Goal: Task Accomplishment & Management: Manage account settings

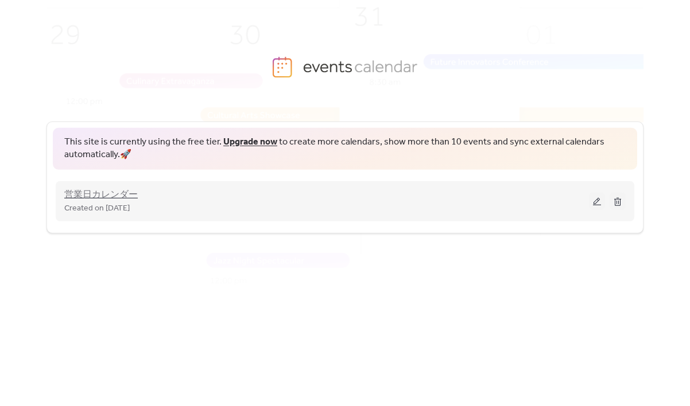
click at [117, 197] on span "営業日カレンダー" at bounding box center [100, 195] width 73 height 14
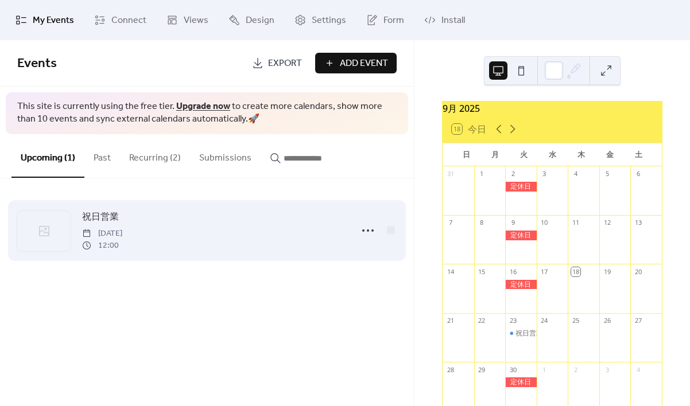
click at [52, 233] on div at bounding box center [43, 231] width 53 height 40
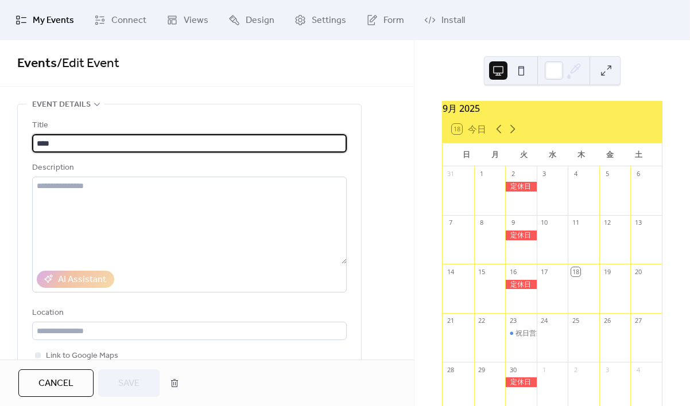
click at [76, 143] on input "****" at bounding box center [189, 143] width 314 height 18
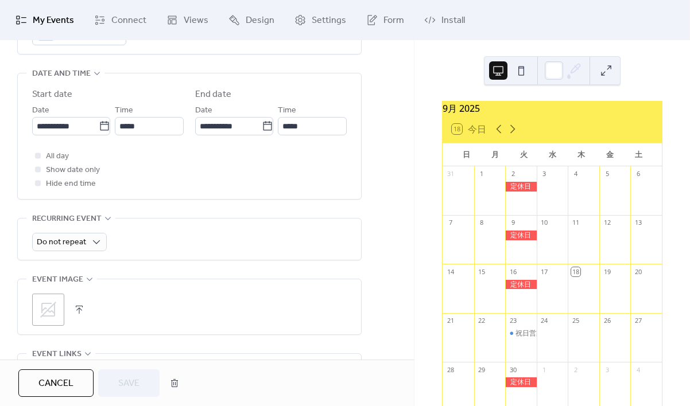
scroll to position [364, 0]
click at [606, 74] on button at bounding box center [606, 70] width 18 height 18
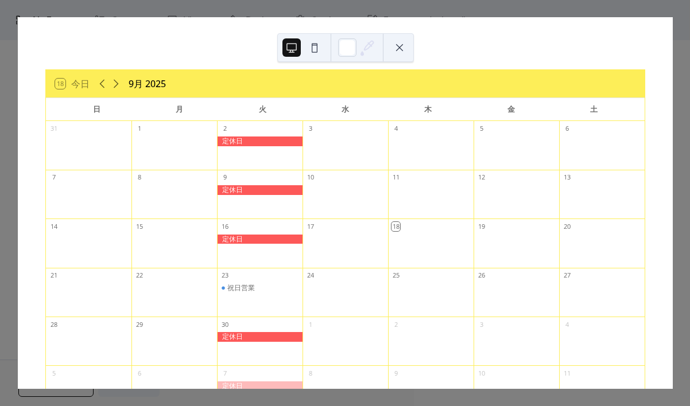
scroll to position [0, 0]
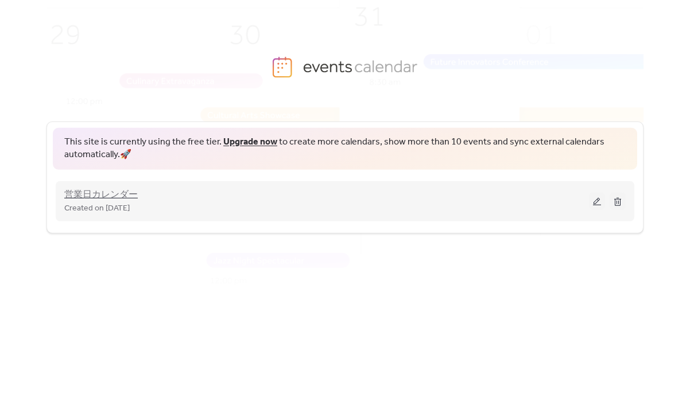
click at [75, 199] on span "営業日カレンダー" at bounding box center [100, 195] width 73 height 14
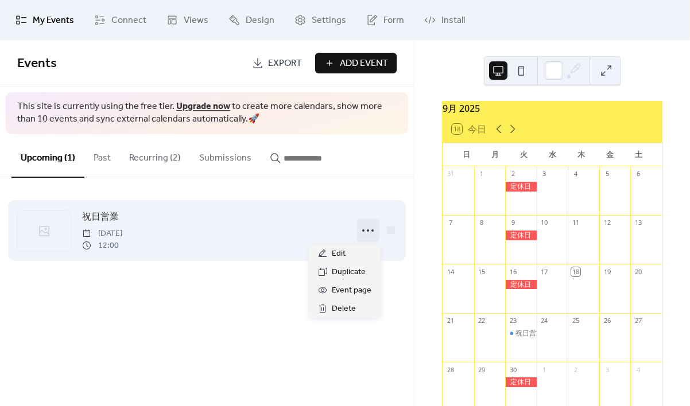
click at [367, 229] on icon at bounding box center [368, 230] width 18 height 18
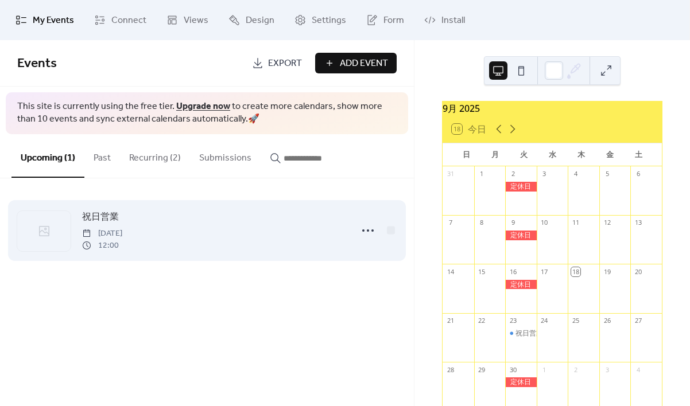
click at [59, 235] on div at bounding box center [43, 231] width 53 height 40
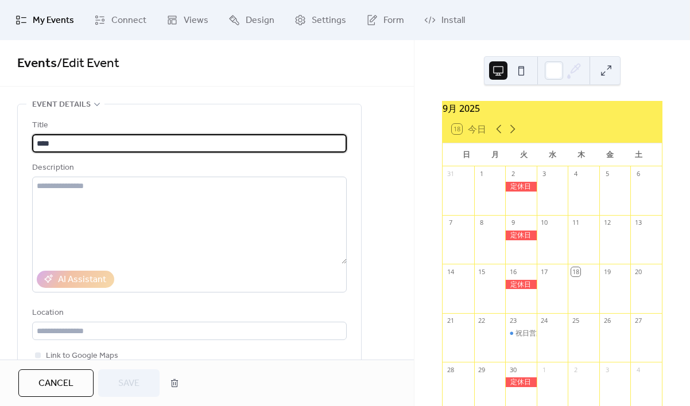
drag, startPoint x: 53, startPoint y: 142, endPoint x: 68, endPoint y: 164, distance: 26.7
click at [53, 142] on input "****" at bounding box center [189, 143] width 314 height 18
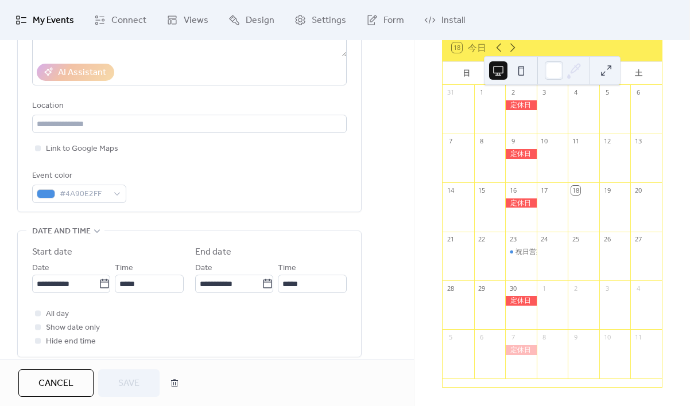
scroll to position [208, 0]
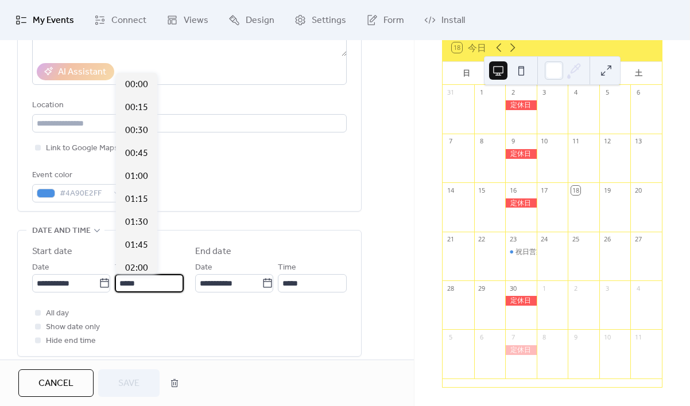
click at [127, 283] on input "*****" at bounding box center [149, 283] width 69 height 18
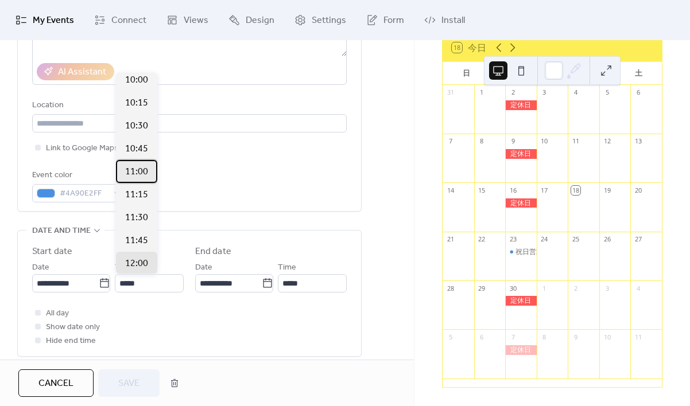
click at [141, 172] on span "11:00" at bounding box center [136, 172] width 23 height 14
type input "*****"
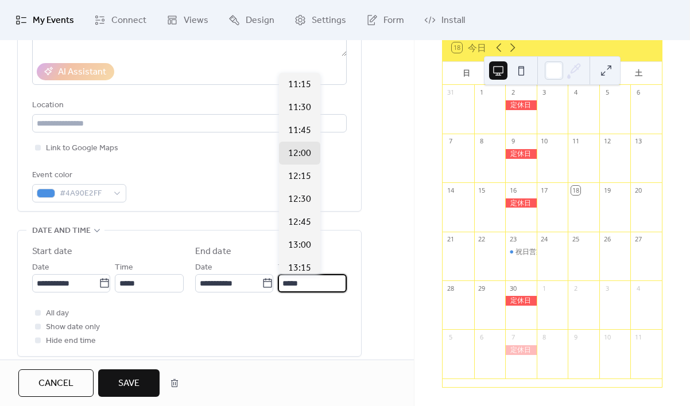
click at [306, 283] on input "*****" at bounding box center [312, 283] width 69 height 18
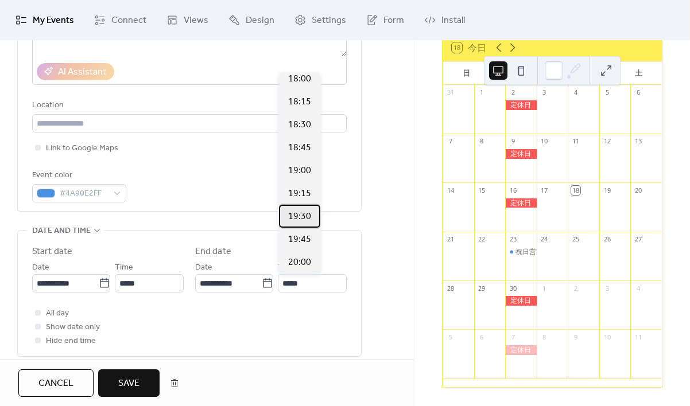
drag, startPoint x: 302, startPoint y: 212, endPoint x: 300, endPoint y: 307, distance: 94.7
click at [303, 212] on span "19:30" at bounding box center [299, 217] width 23 height 14
type input "*****"
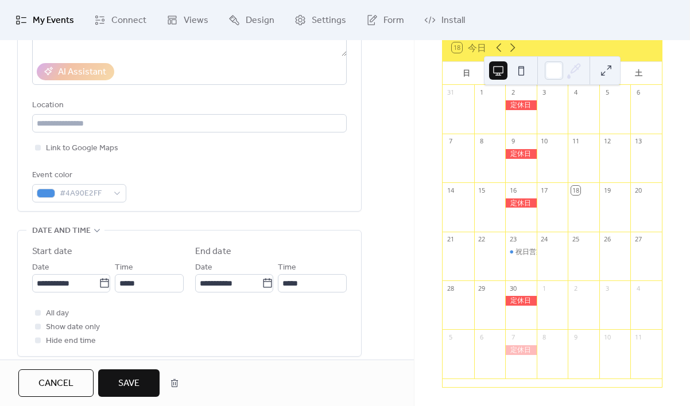
click at [137, 385] on span "Save" at bounding box center [128, 384] width 21 height 14
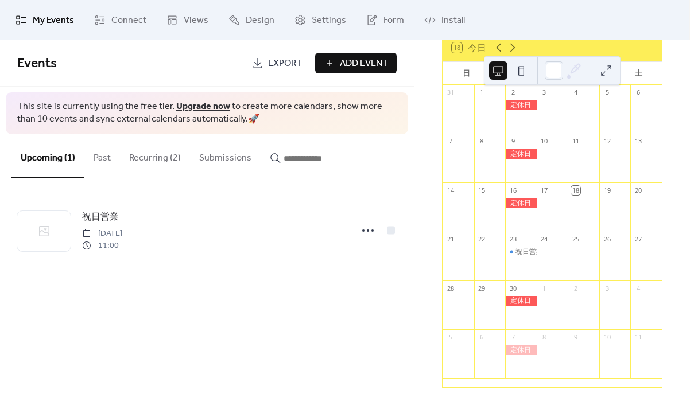
click at [155, 159] on button "Recurring (2)" at bounding box center [155, 155] width 70 height 42
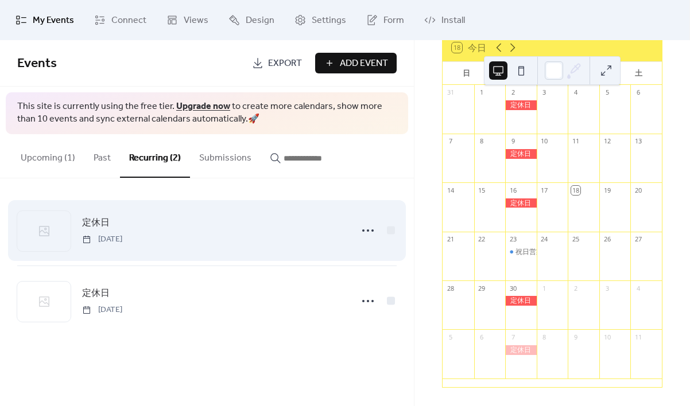
click at [45, 235] on icon at bounding box center [44, 231] width 10 height 10
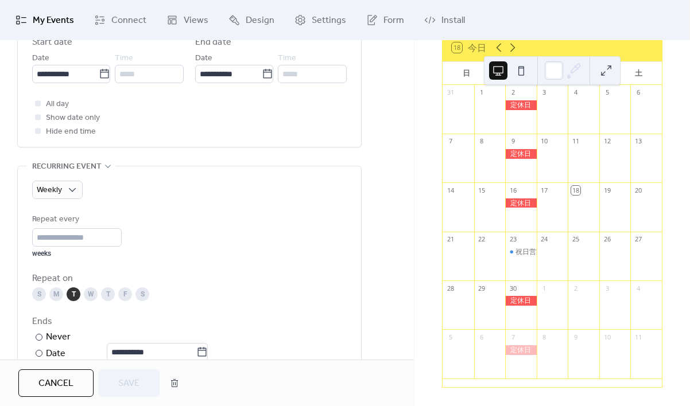
scroll to position [417, 0]
click at [44, 23] on span "My Events" at bounding box center [53, 21] width 41 height 14
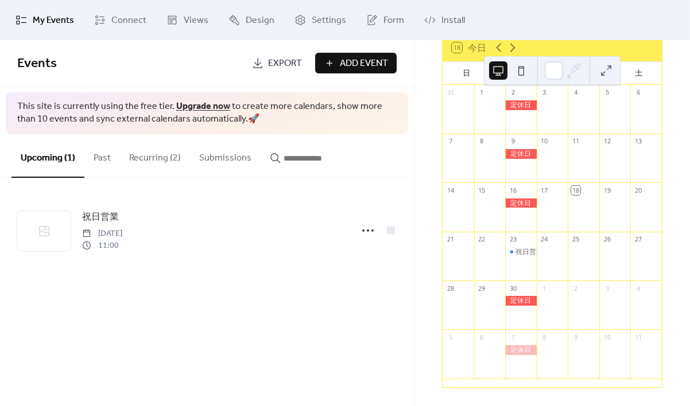
click at [152, 158] on button "Recurring (2)" at bounding box center [155, 155] width 70 height 42
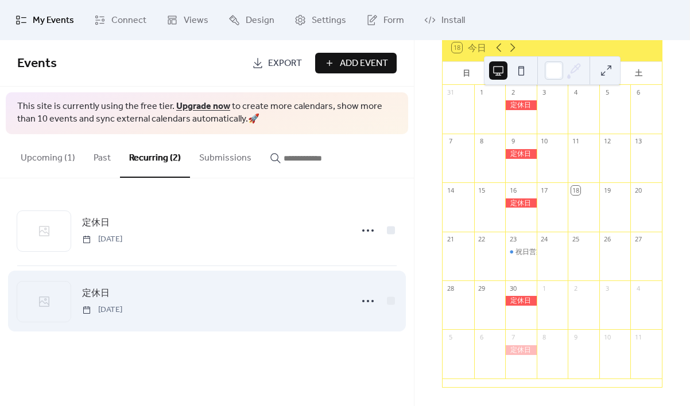
click at [111, 301] on div "定休日 [DATE]" at bounding box center [213, 300] width 263 height 29
click at [40, 302] on icon at bounding box center [44, 302] width 14 height 14
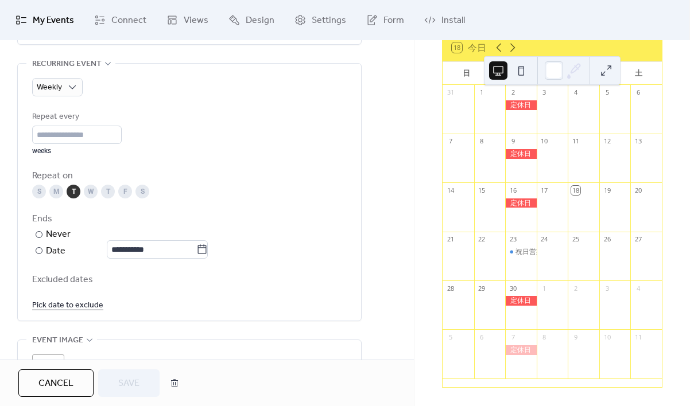
scroll to position [520, 0]
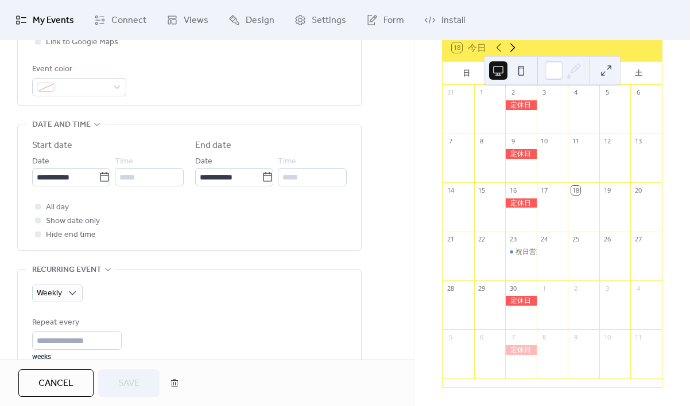
click at [513, 45] on icon at bounding box center [512, 48] width 14 height 14
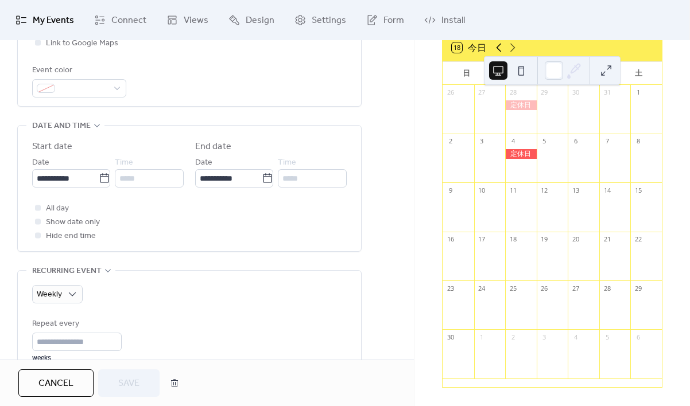
click at [499, 48] on icon at bounding box center [499, 48] width 14 height 14
click at [511, 50] on icon at bounding box center [512, 48] width 5 height 9
click at [500, 46] on icon at bounding box center [499, 48] width 14 height 14
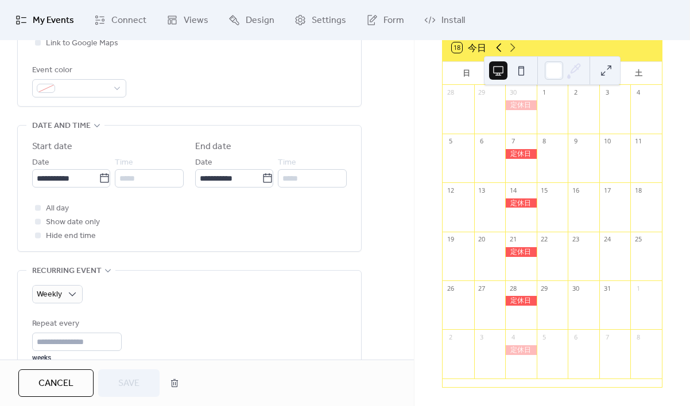
click at [500, 46] on icon at bounding box center [499, 48] width 14 height 14
click at [64, 24] on span "My Events" at bounding box center [53, 21] width 41 height 14
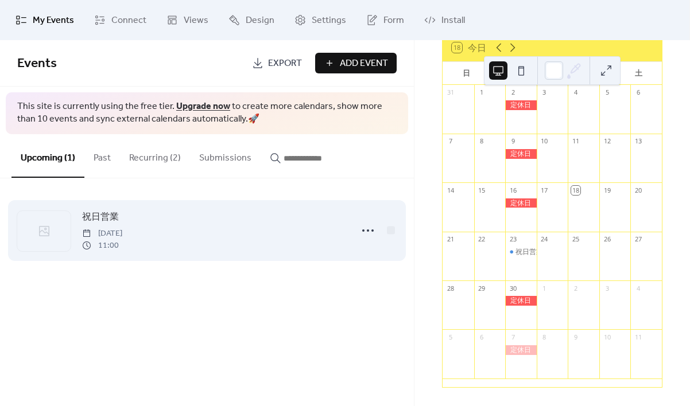
click at [43, 233] on icon at bounding box center [44, 231] width 14 height 14
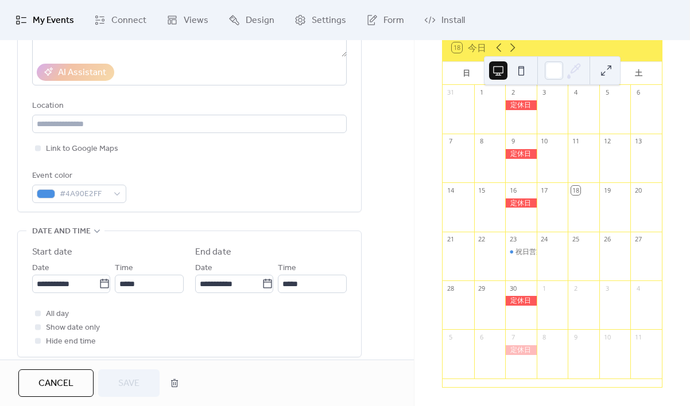
scroll to position [207, 0]
